Goal: Task Accomplishment & Management: Complete application form

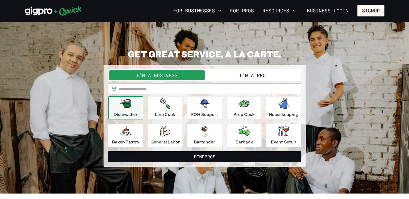
click at [250, 75] on button "I'm a Pro" at bounding box center [251, 76] width 95 height 10
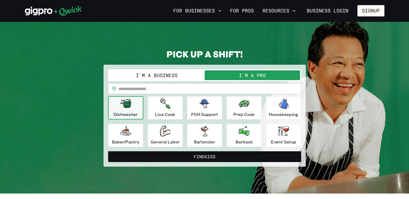
click at [141, 110] on button "Dishwasher" at bounding box center [125, 107] width 35 height 23
click at [158, 111] on p "Line Cook" at bounding box center [165, 114] width 20 height 6
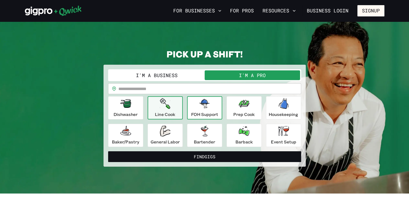
click at [207, 112] on p "FOH Support" at bounding box center [204, 114] width 27 height 6
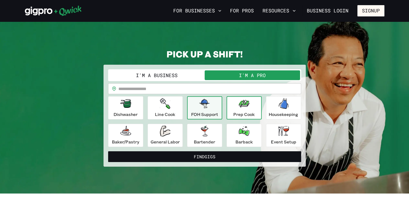
click at [240, 111] on p "Prep Cook" at bounding box center [243, 114] width 21 height 6
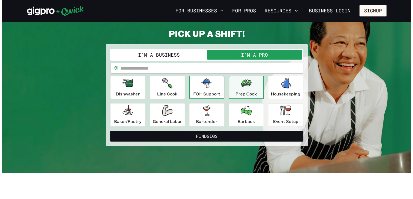
scroll to position [20, 0]
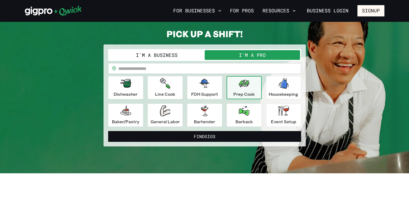
click at [145, 70] on input "text" at bounding box center [209, 68] width 183 height 11
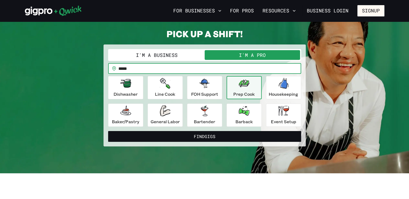
type input "*****"
click at [108, 131] on button "Find Gigs" at bounding box center [204, 136] width 193 height 11
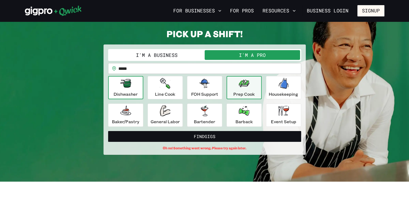
click at [134, 94] on p "Dishwasher" at bounding box center [125, 94] width 24 height 6
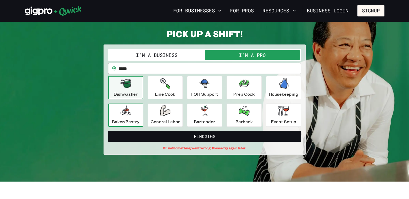
click at [129, 114] on icon "button" at bounding box center [125, 111] width 11 height 11
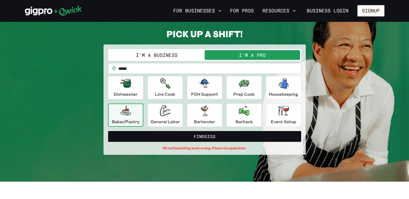
click at [129, 114] on icon "button" at bounding box center [125, 111] width 11 height 11
click at [273, 116] on div "Event Setup" at bounding box center [283, 115] width 25 height 19
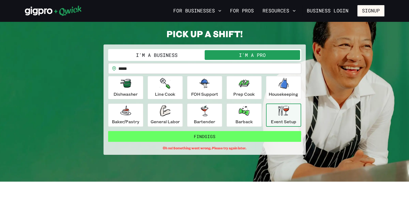
click at [220, 133] on button "Find Gigs" at bounding box center [204, 136] width 193 height 11
click at [217, 136] on button "Find Gigs" at bounding box center [204, 136] width 193 height 11
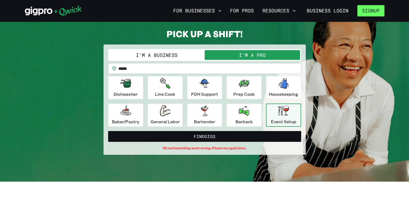
click at [364, 11] on button "Signup" at bounding box center [370, 10] width 27 height 11
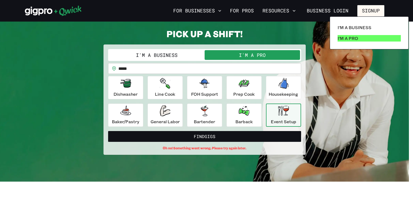
click at [348, 34] on link "I'm a Pro" at bounding box center [369, 38] width 68 height 11
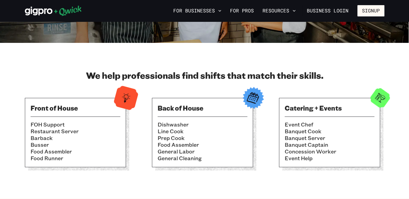
scroll to position [144, 0]
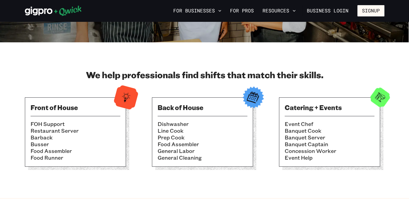
click at [143, 82] on div "We help professionals find shifts that match their skills. Front of House FOH S…" at bounding box center [204, 120] width 359 height 102
click at [293, 121] on li "Event Chef" at bounding box center [329, 124] width 90 height 7
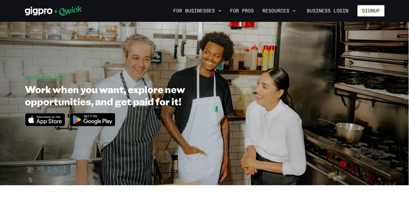
scroll to position [0, 0]
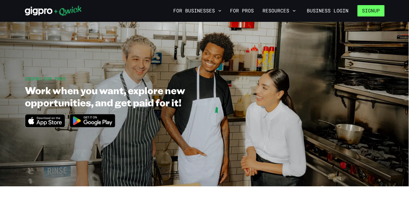
click at [372, 8] on button "Signup" at bounding box center [370, 10] width 27 height 11
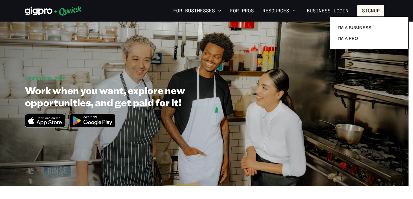
click at [372, 8] on div at bounding box center [206, 99] width 413 height 199
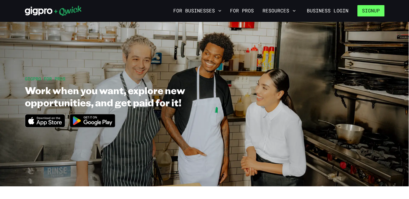
click at [372, 8] on button "Signup" at bounding box center [370, 10] width 27 height 11
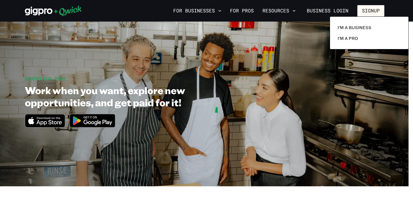
click at [284, 11] on div at bounding box center [206, 99] width 413 height 199
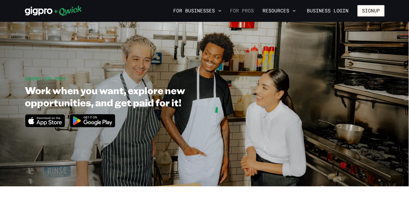
click at [243, 8] on link "For Pros" at bounding box center [242, 10] width 28 height 9
click at [199, 8] on button "For Businesses" at bounding box center [197, 10] width 52 height 9
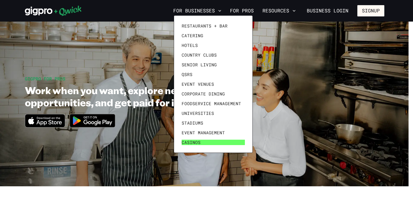
click at [225, 142] on link "Casinos" at bounding box center [213, 143] width 68 height 10
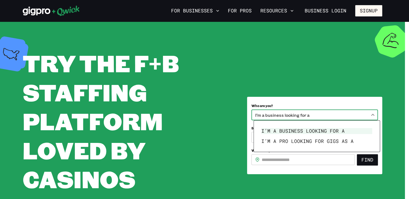
click at [372, 112] on body "**********" at bounding box center [204, 99] width 409 height 199
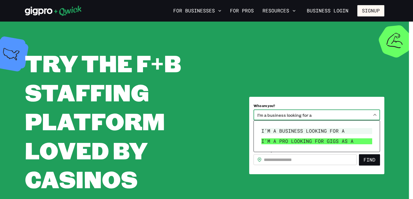
click at [355, 145] on li "I’m a pro looking for Gigs as a" at bounding box center [316, 141] width 115 height 10
type input "***"
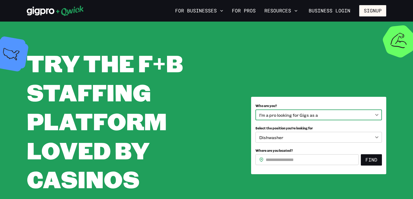
click at [374, 138] on body "**********" at bounding box center [206, 99] width 413 height 199
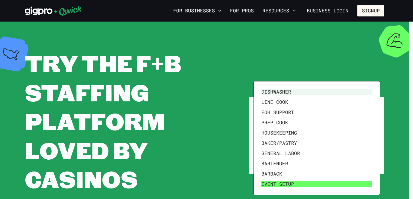
click at [301, 180] on li "Event Setup" at bounding box center [316, 184] width 115 height 10
type input "**********"
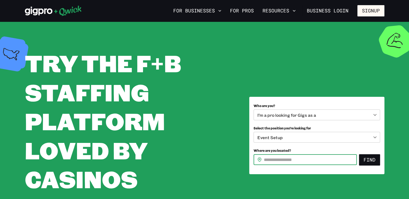
click at [312, 161] on input "Where are you located?" at bounding box center [310, 160] width 93 height 11
type input "*****"
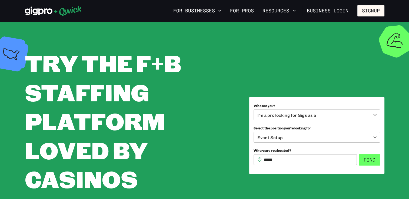
click at [373, 157] on button "Find" at bounding box center [369, 160] width 21 height 11
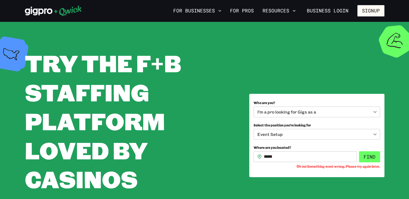
click at [373, 157] on button "Find" at bounding box center [369, 157] width 21 height 11
